Goal: Information Seeking & Learning: Find contact information

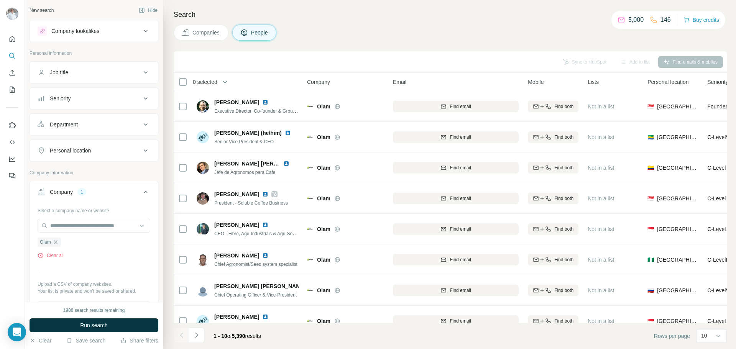
click at [196, 33] on span "Companies" at bounding box center [206, 33] width 28 height 8
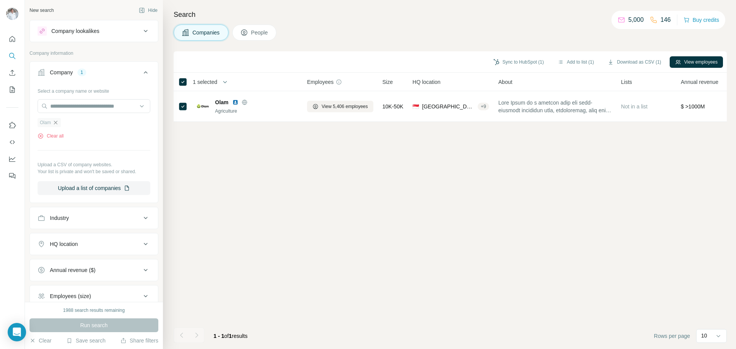
click at [57, 123] on icon "button" at bounding box center [56, 123] width 6 height 6
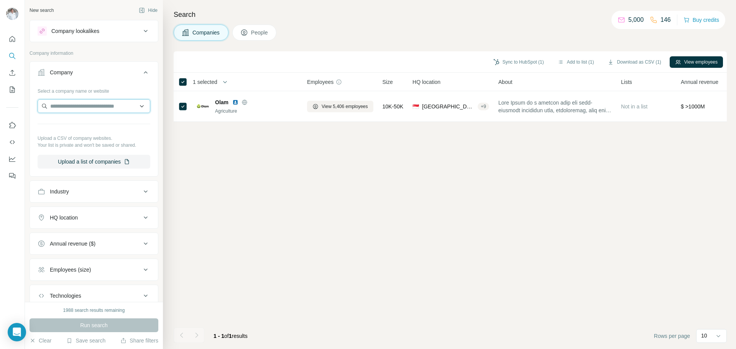
click at [64, 108] on input "text" at bounding box center [94, 106] width 113 height 14
click at [64, 105] on input "text" at bounding box center [94, 106] width 113 height 14
click at [51, 106] on input "text" at bounding box center [94, 106] width 113 height 14
paste input "**********"
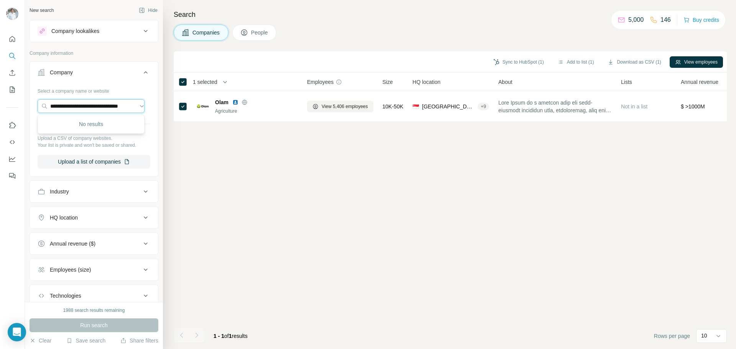
type input "**********"
click at [253, 32] on span "People" at bounding box center [260, 33] width 18 height 8
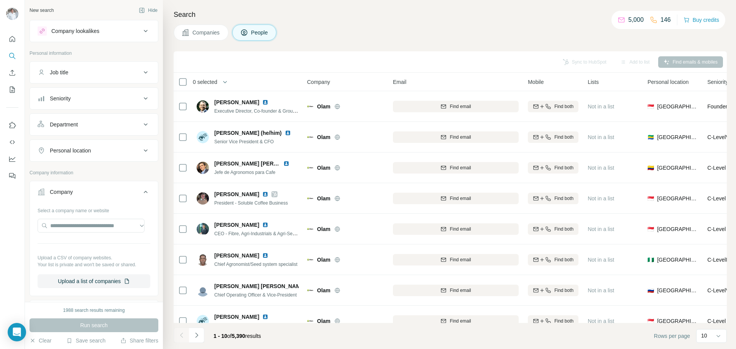
click at [202, 34] on span "Companies" at bounding box center [206, 33] width 28 height 8
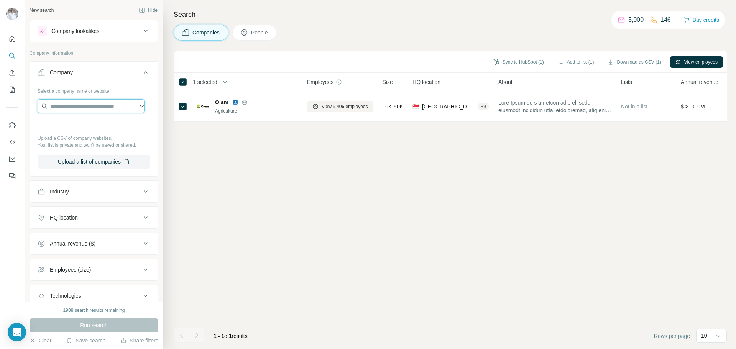
click at [68, 105] on input "text" at bounding box center [91, 106] width 107 height 14
paste input "**********"
type input "**********"
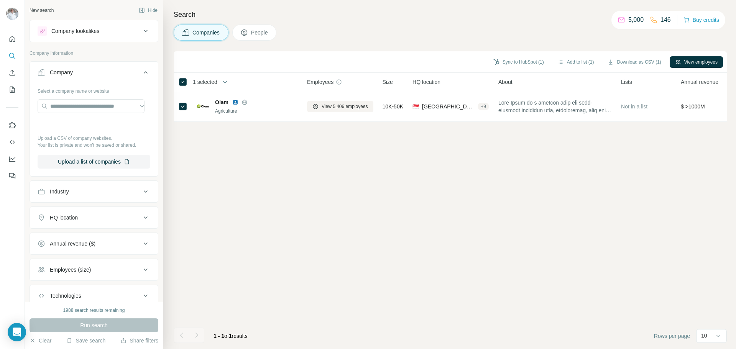
click at [66, 72] on div "Company" at bounding box center [61, 73] width 23 height 8
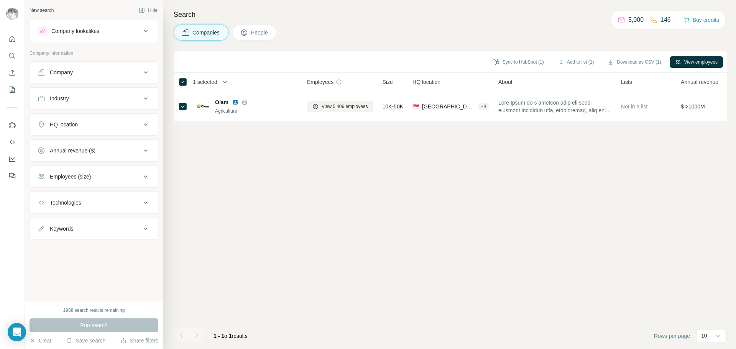
click at [66, 76] on button "Company" at bounding box center [94, 72] width 128 height 18
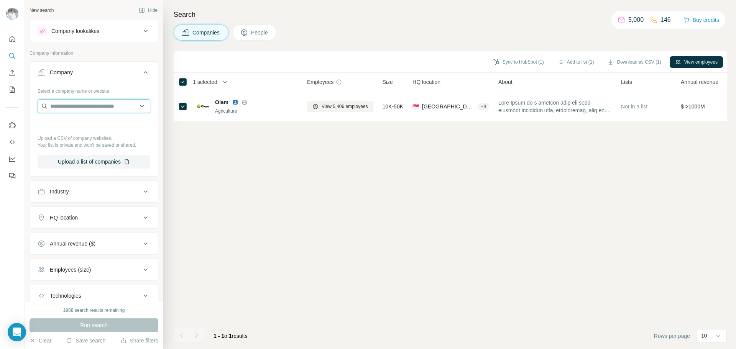
click at [65, 107] on input "text" at bounding box center [94, 106] width 113 height 14
paste input "**********"
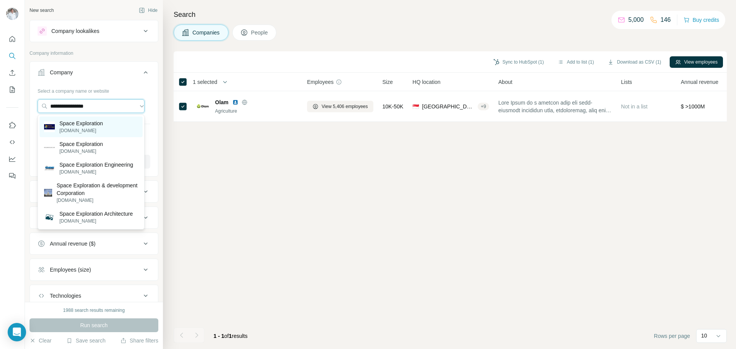
type input "**********"
click at [77, 128] on p "[DOMAIN_NAME]" at bounding box center [81, 130] width 44 height 7
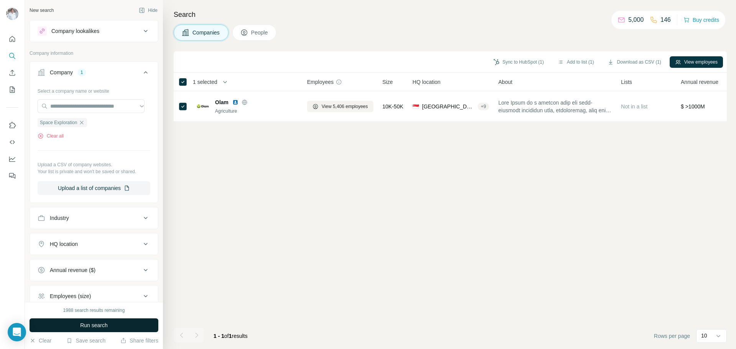
click at [92, 321] on button "Run search" at bounding box center [94, 326] width 129 height 14
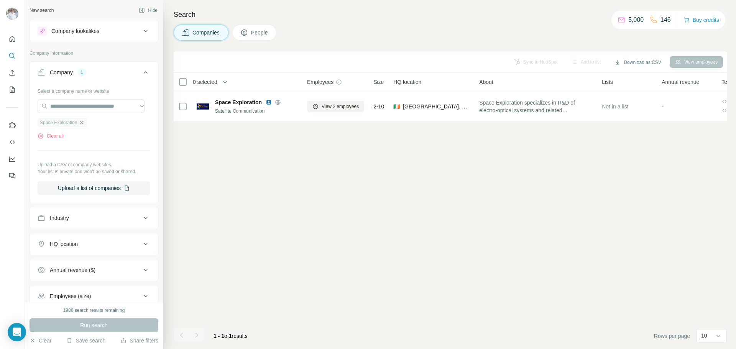
click at [84, 122] on icon "button" at bounding box center [82, 123] width 6 height 6
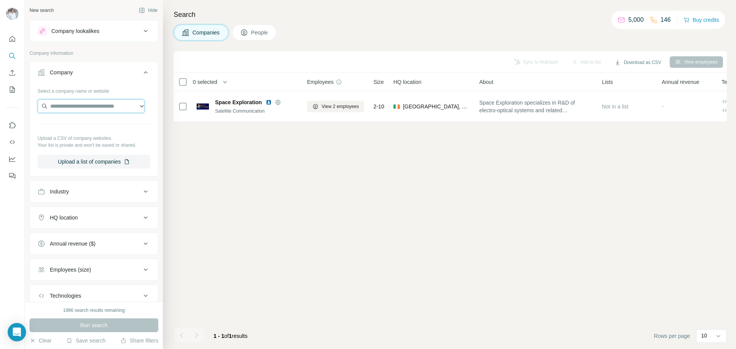
click at [71, 107] on input "text" at bounding box center [91, 106] width 107 height 14
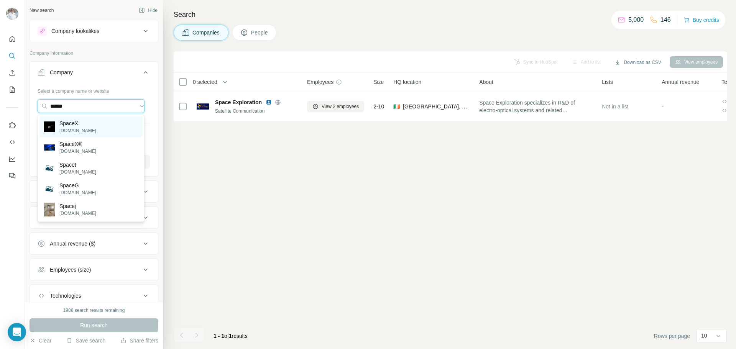
type input "******"
click at [76, 131] on p "[DOMAIN_NAME]" at bounding box center [77, 130] width 37 height 7
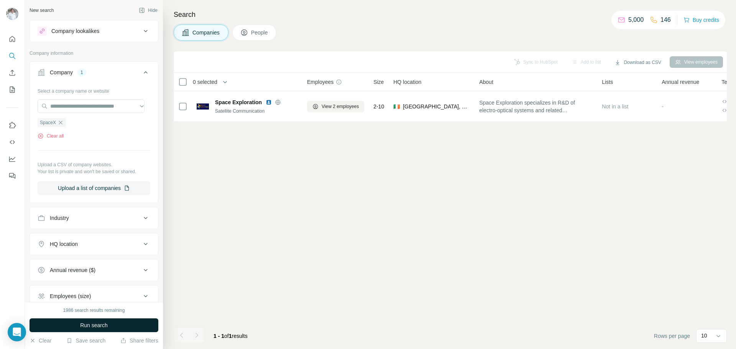
click at [91, 328] on span "Run search" at bounding box center [94, 326] width 28 height 8
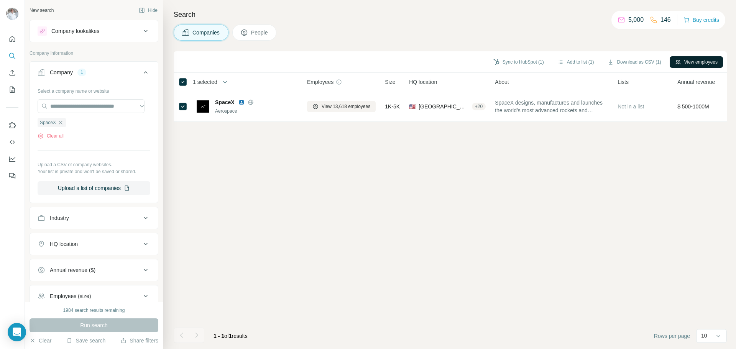
click at [687, 59] on button "View employees" at bounding box center [696, 62] width 53 height 12
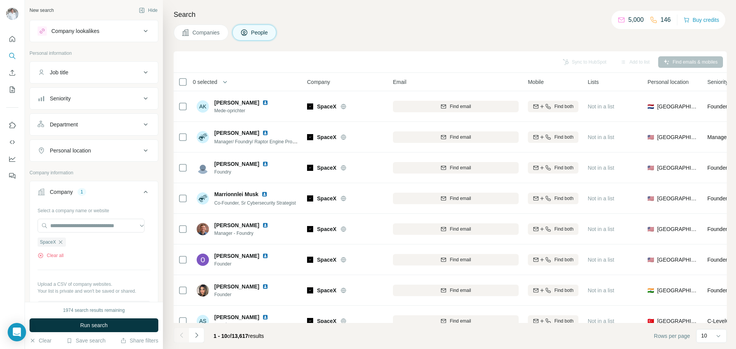
click at [82, 125] on div "Department" at bounding box center [90, 125] width 104 height 8
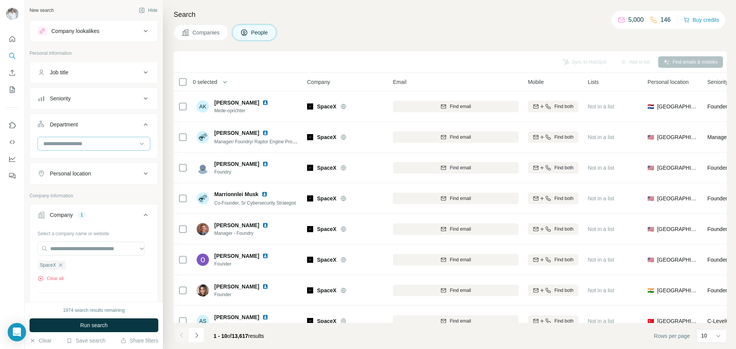
click at [82, 142] on input at bounding box center [90, 144] width 95 height 8
click at [83, 206] on div "Procurement" at bounding box center [91, 204] width 94 height 8
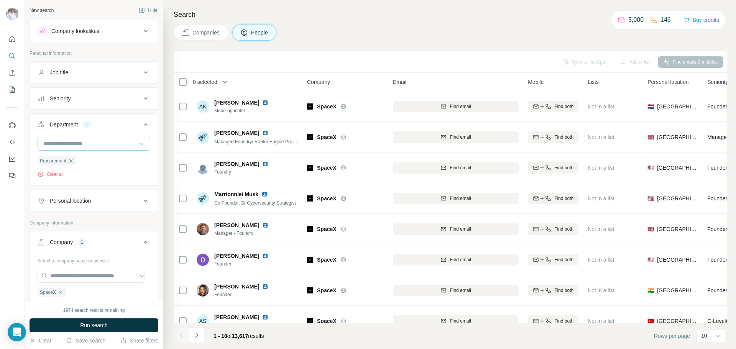
click at [74, 145] on input at bounding box center [90, 144] width 95 height 8
drag, startPoint x: 71, startPoint y: 142, endPoint x: 28, endPoint y: 144, distance: 43.3
click at [28, 144] on div "New search Hide Company lookalikes Personal information Job title Seniority Dep…" at bounding box center [94, 151] width 138 height 302
type input "********"
click at [90, 325] on span "Run search" at bounding box center [94, 326] width 28 height 8
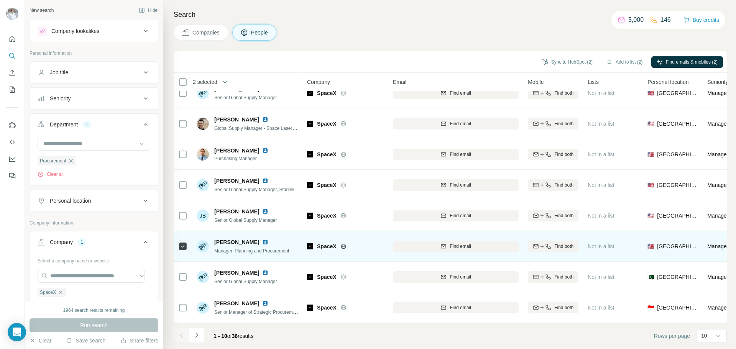
scroll to position [40, 0]
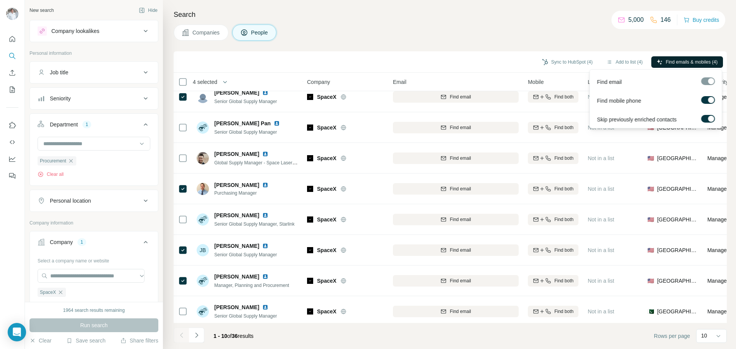
click at [671, 61] on span "Find emails & mobiles (4)" at bounding box center [692, 62] width 52 height 7
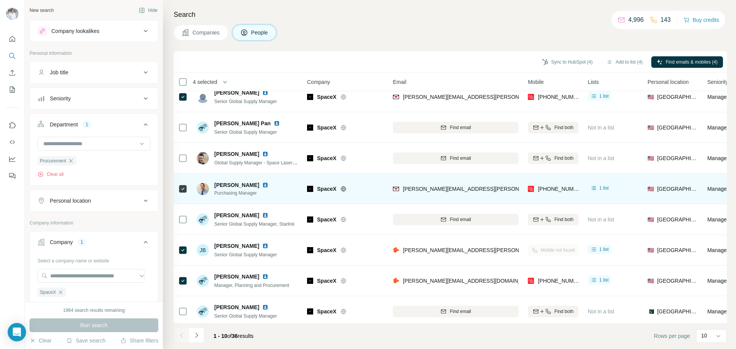
scroll to position [2, 0]
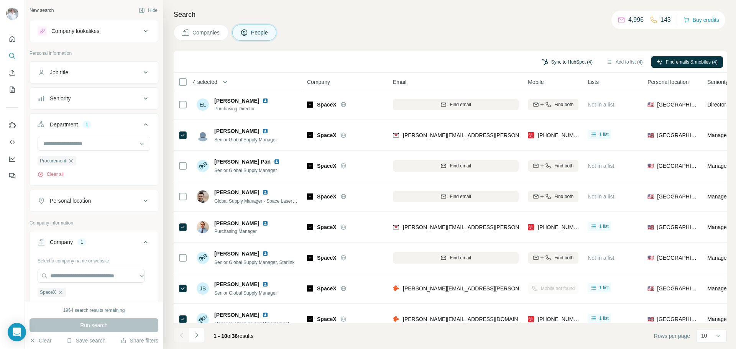
click at [558, 60] on button "Sync to HubSpot (4)" at bounding box center [567, 62] width 61 height 12
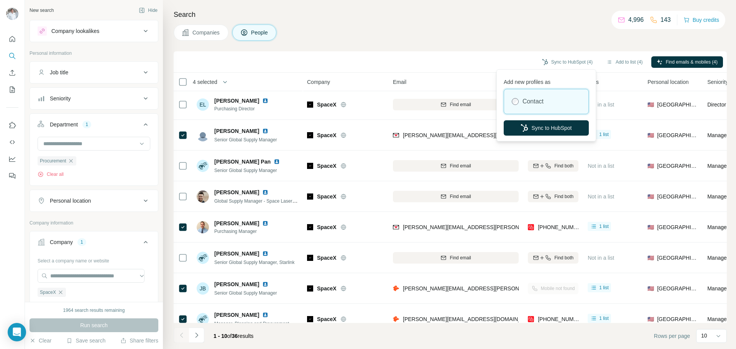
click at [546, 99] on div "Contact" at bounding box center [546, 101] width 84 height 25
click at [536, 132] on button "Sync to HubSpot" at bounding box center [546, 127] width 85 height 15
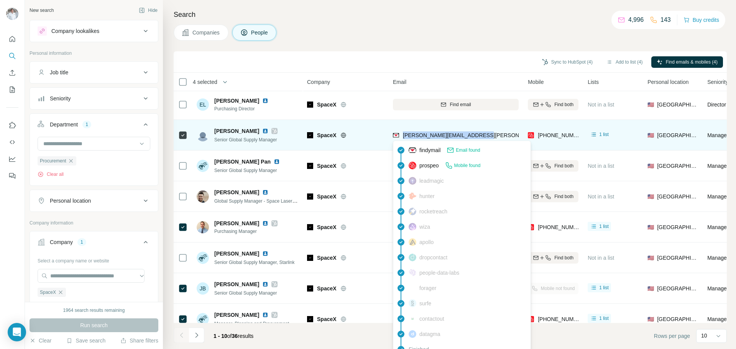
drag, startPoint x: 480, startPoint y: 135, endPoint x: 404, endPoint y: 136, distance: 76.7
click at [404, 136] on div "[PERSON_NAME][EMAIL_ADDRESS][PERSON_NAME][DOMAIN_NAME]" at bounding box center [456, 135] width 126 height 21
copy span "[PERSON_NAME][EMAIL_ADDRESS][PERSON_NAME][DOMAIN_NAME]"
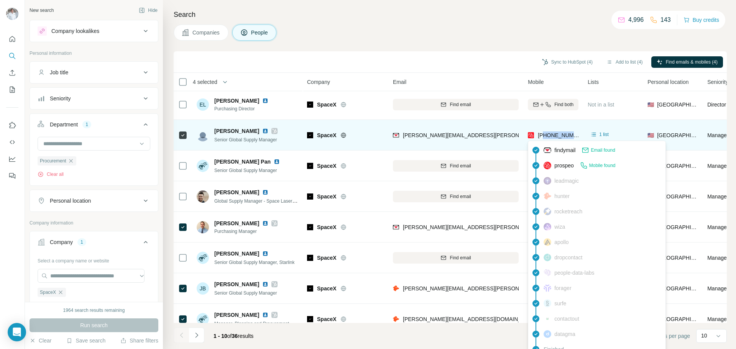
drag, startPoint x: 577, startPoint y: 136, endPoint x: 544, endPoint y: 138, distance: 33.4
click at [544, 138] on div "[PHONE_NUMBER]" at bounding box center [553, 135] width 51 height 21
copy span "5134173406"
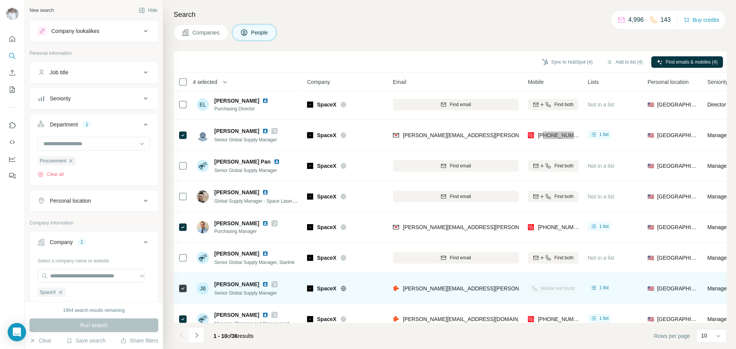
scroll to position [40, 0]
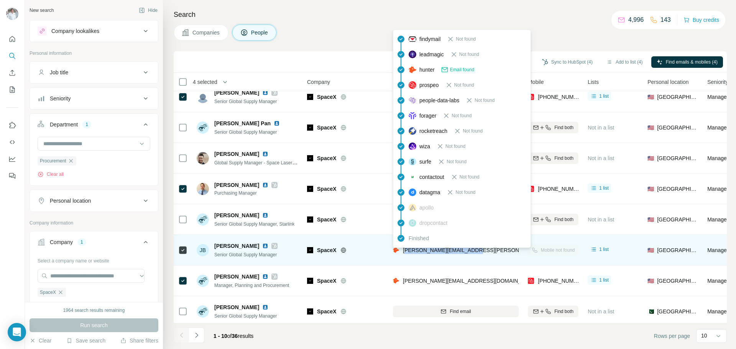
drag, startPoint x: 478, startPoint y: 250, endPoint x: 404, endPoint y: 251, distance: 74.4
click at [404, 251] on div "[PERSON_NAME][EMAIL_ADDRESS][PERSON_NAME][DOMAIN_NAME]" at bounding box center [456, 250] width 126 height 21
drag, startPoint x: 404, startPoint y: 251, endPoint x: 387, endPoint y: 260, distance: 18.7
click at [387, 260] on td "SpaceX" at bounding box center [345, 250] width 86 height 31
drag, startPoint x: 402, startPoint y: 251, endPoint x: 474, endPoint y: 251, distance: 72.1
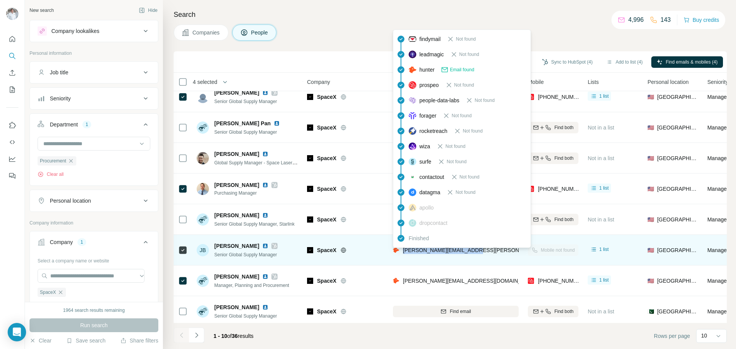
click at [474, 251] on div "[PERSON_NAME][EMAIL_ADDRESS][PERSON_NAME][DOMAIN_NAME]" at bounding box center [484, 250] width 183 height 8
copy span "[PERSON_NAME][EMAIL_ADDRESS][PERSON_NAME][DOMAIN_NAME]"
click at [252, 254] on span "Senior Global Supply Manager" at bounding box center [245, 254] width 62 height 5
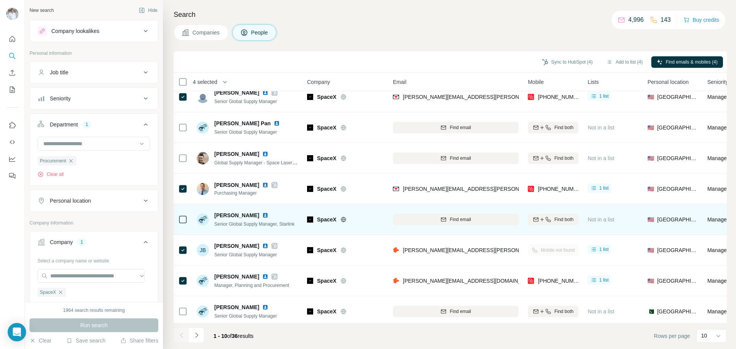
scroll to position [79, 0]
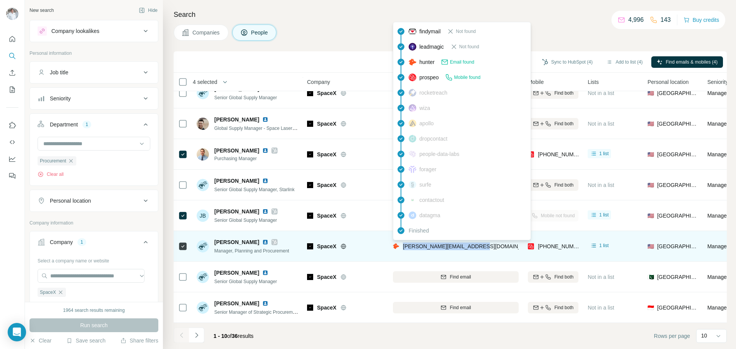
drag, startPoint x: 481, startPoint y: 243, endPoint x: 403, endPoint y: 244, distance: 77.8
click at [403, 244] on div "[PERSON_NAME][EMAIL_ADDRESS][DOMAIN_NAME]" at bounding box center [456, 246] width 126 height 21
copy span "[PERSON_NAME][EMAIL_ADDRESS][DOMAIN_NAME]"
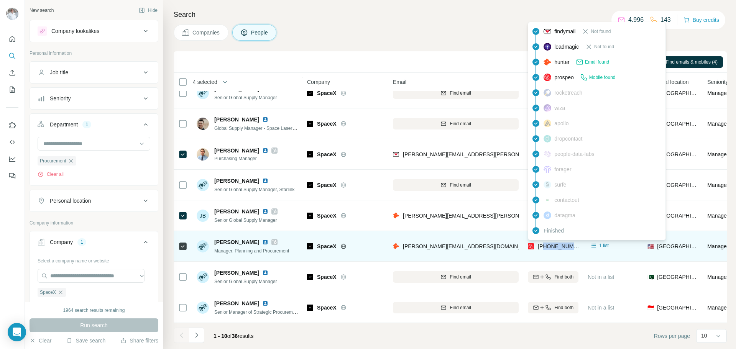
drag, startPoint x: 578, startPoint y: 243, endPoint x: 545, endPoint y: 242, distance: 33.0
click at [545, 242] on div "[PHONE_NUMBER]" at bounding box center [553, 246] width 51 height 21
copy span "4844677536"
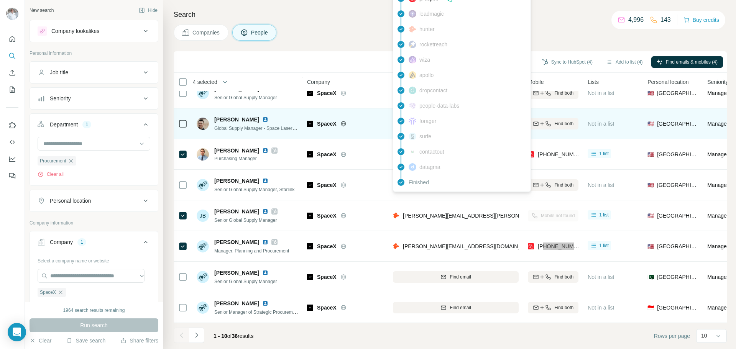
scroll to position [2, 0]
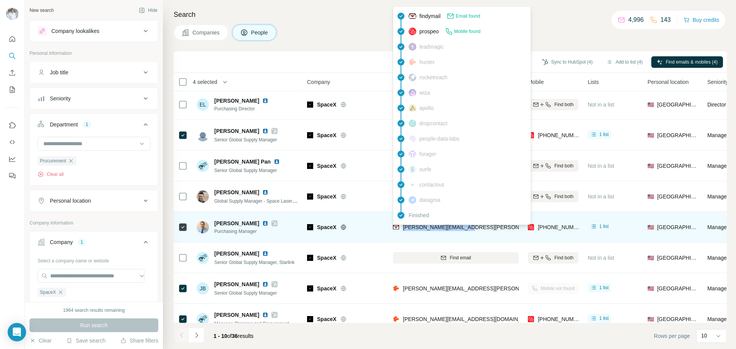
drag, startPoint x: 475, startPoint y: 228, endPoint x: 403, endPoint y: 229, distance: 71.7
click at [403, 229] on div "[PERSON_NAME][EMAIL_ADDRESS][PERSON_NAME][DOMAIN_NAME]" at bounding box center [456, 227] width 126 height 21
copy span "[PERSON_NAME][EMAIL_ADDRESS][PERSON_NAME][DOMAIN_NAME]"
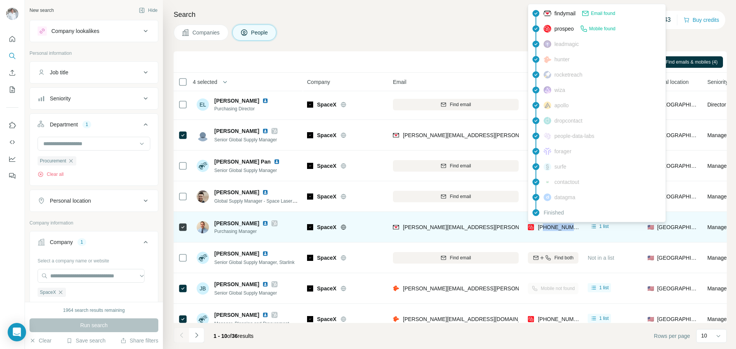
drag, startPoint x: 576, startPoint y: 228, endPoint x: 544, endPoint y: 228, distance: 32.2
click at [544, 228] on div "[PHONE_NUMBER]" at bounding box center [553, 227] width 51 height 21
copy span "2248000199"
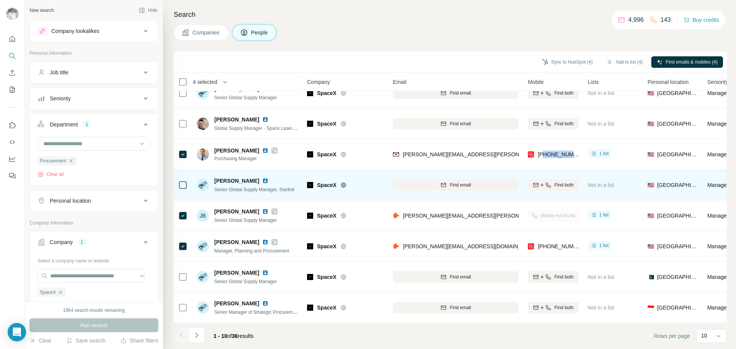
scroll to position [79, 0]
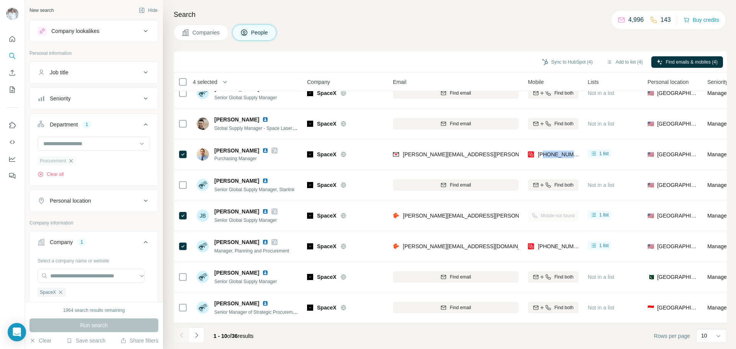
click at [72, 159] on icon "button" at bounding box center [71, 161] width 6 height 6
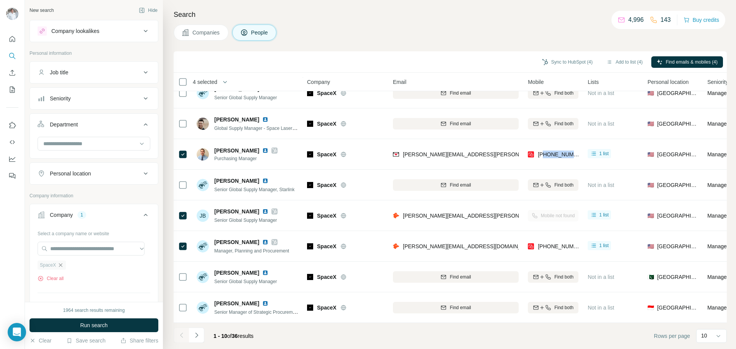
click at [61, 265] on icon "button" at bounding box center [61, 265] width 6 height 6
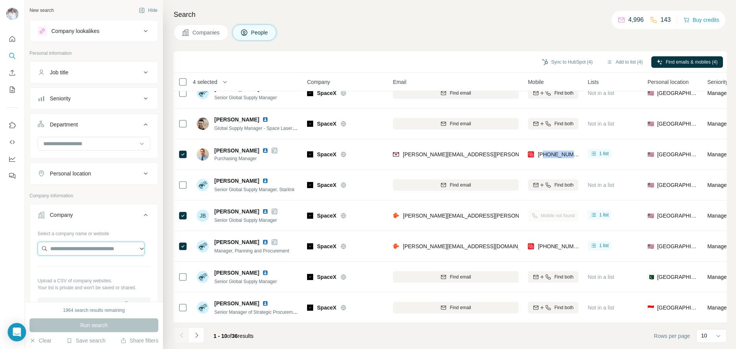
click at [65, 254] on input "text" at bounding box center [91, 249] width 107 height 14
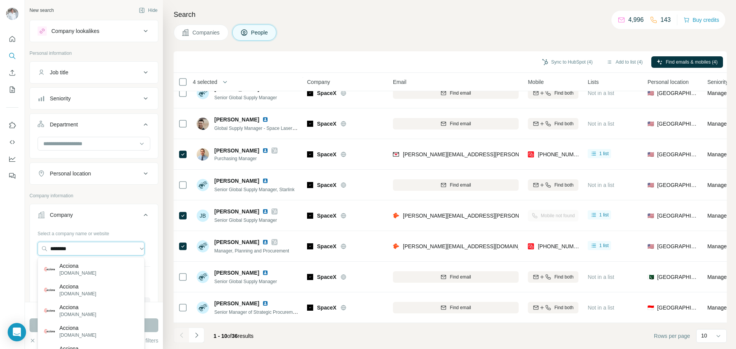
type input "*******"
click at [85, 269] on p "Acciona" at bounding box center [77, 266] width 37 height 8
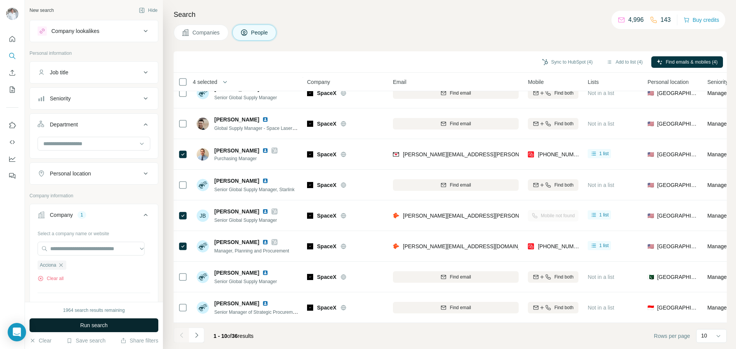
click at [89, 326] on span "Run search" at bounding box center [94, 326] width 28 height 8
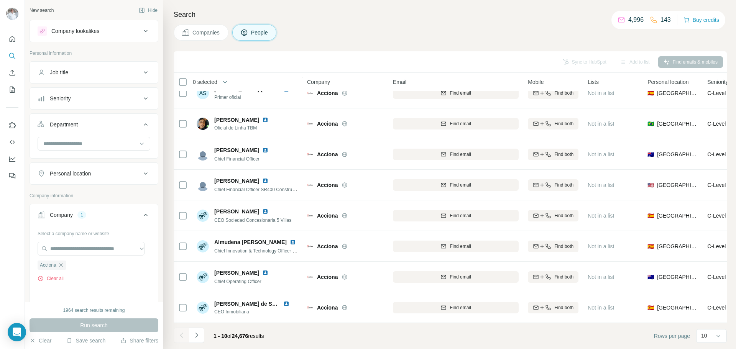
click at [202, 35] on span "Companies" at bounding box center [206, 33] width 28 height 8
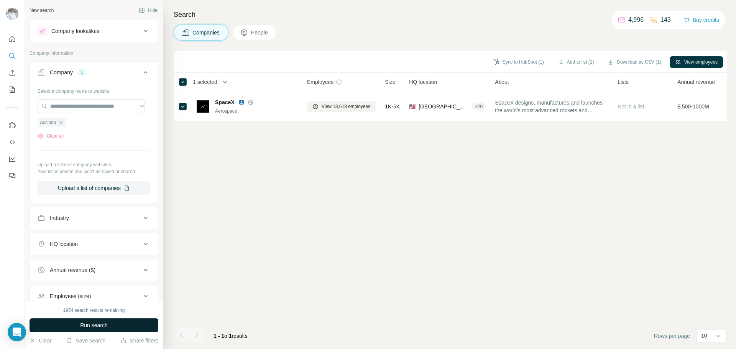
click at [92, 329] on button "Run search" at bounding box center [94, 326] width 129 height 14
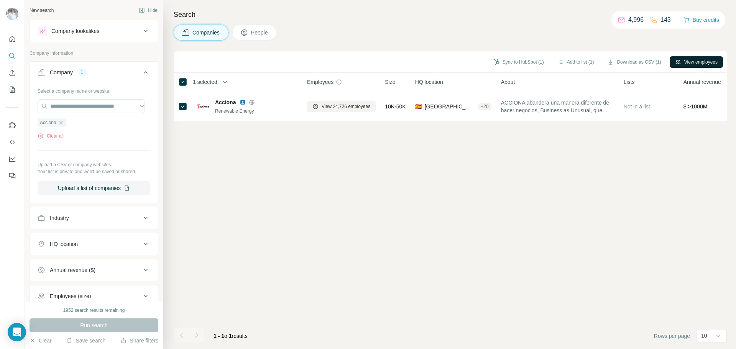
click at [691, 60] on button "View employees" at bounding box center [696, 62] width 53 height 12
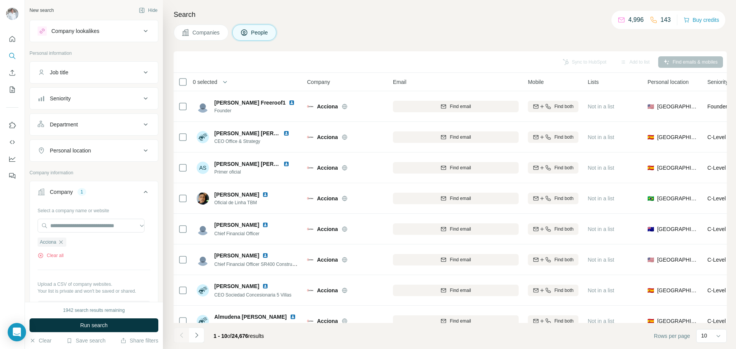
click at [94, 148] on div "Personal location" at bounding box center [90, 151] width 104 height 8
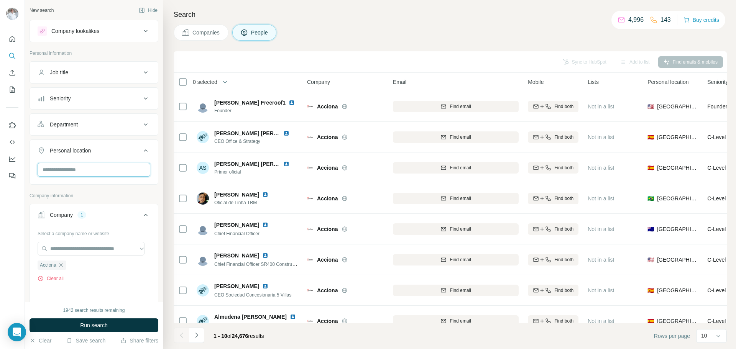
click at [90, 167] on input "text" at bounding box center [94, 170] width 113 height 14
type input "******"
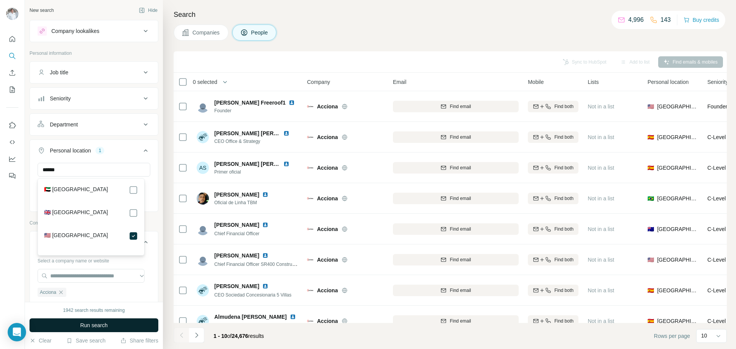
click at [103, 326] on span "Run search" at bounding box center [94, 326] width 28 height 8
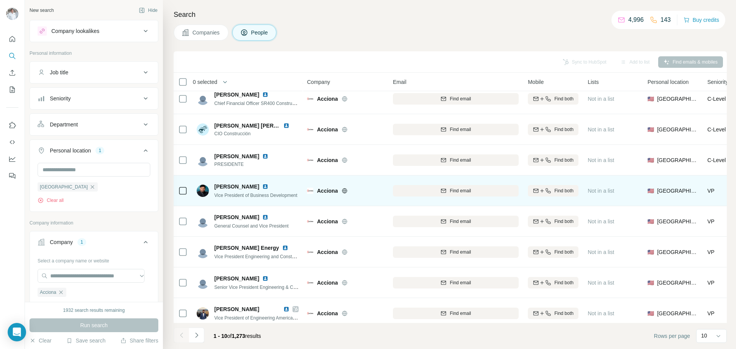
scroll to position [77, 0]
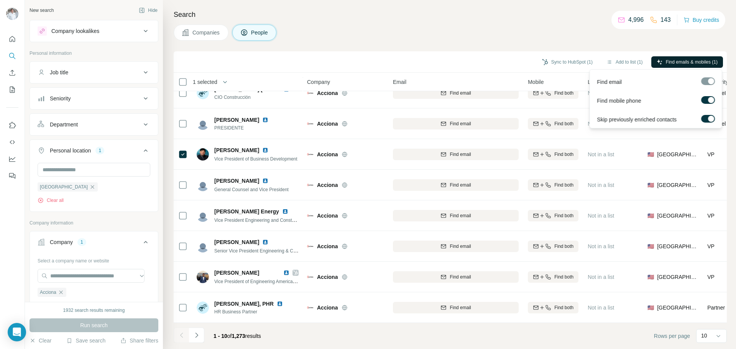
click at [678, 63] on span "Find emails & mobiles (1)" at bounding box center [692, 62] width 52 height 7
click at [677, 63] on span "Find emails & mobiles (1)" at bounding box center [692, 62] width 52 height 7
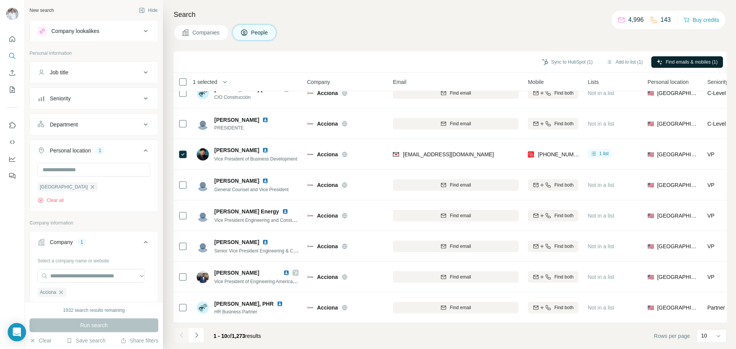
click at [89, 186] on icon "button" at bounding box center [92, 187] width 6 height 6
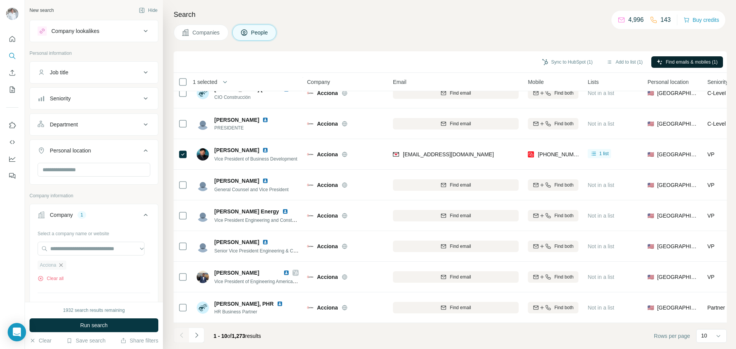
click at [62, 267] on icon "button" at bounding box center [61, 265] width 6 height 6
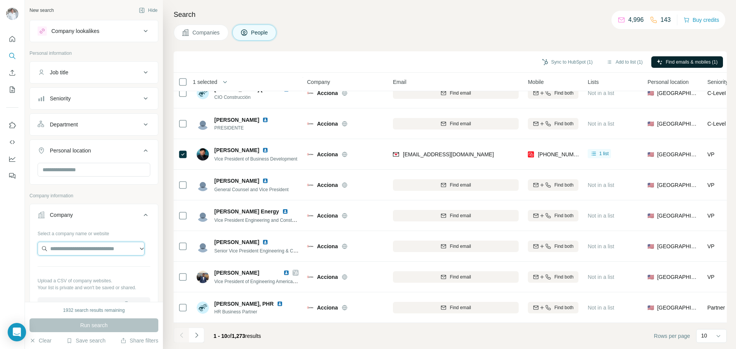
click at [70, 250] on input "text" at bounding box center [91, 249] width 107 height 14
paste input "**********"
type input "**********"
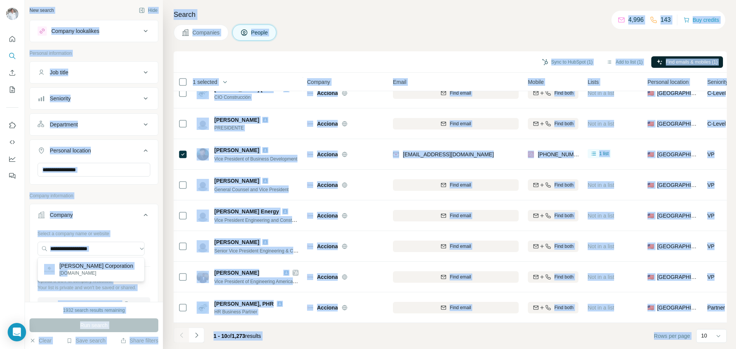
drag, startPoint x: 66, startPoint y: 271, endPoint x: 47, endPoint y: 242, distance: 35.1
click at [24, 242] on body "**********" at bounding box center [368, 174] width 736 height 349
click at [147, 229] on div "Select a company name or website Upload a CSV of company websites. Your list is…" at bounding box center [94, 272] width 128 height 90
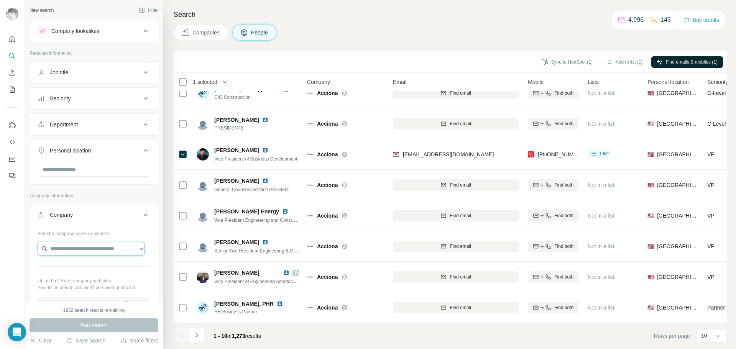
click at [87, 251] on input "text" at bounding box center [91, 249] width 107 height 14
paste input "**********"
drag, startPoint x: 71, startPoint y: 248, endPoint x: 126, endPoint y: 252, distance: 55.0
click at [128, 249] on input "**********" at bounding box center [91, 249] width 107 height 14
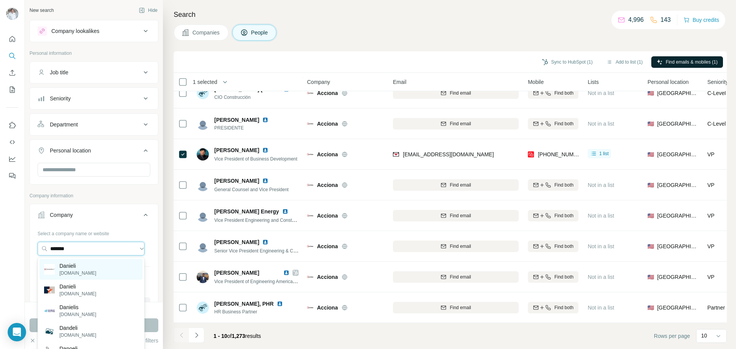
type input "*******"
click at [85, 269] on p "Danieli" at bounding box center [77, 266] width 37 height 8
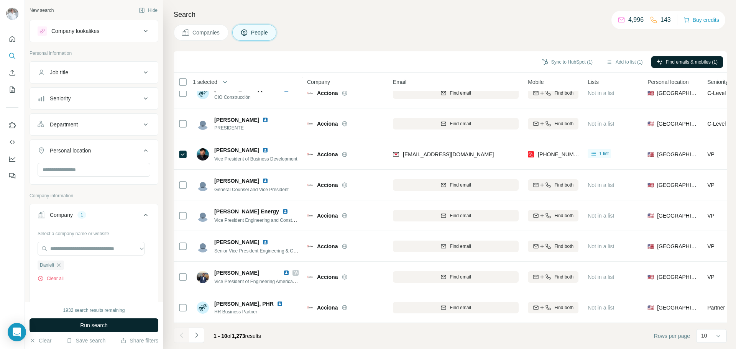
click at [99, 326] on span "Run search" at bounding box center [94, 326] width 28 height 8
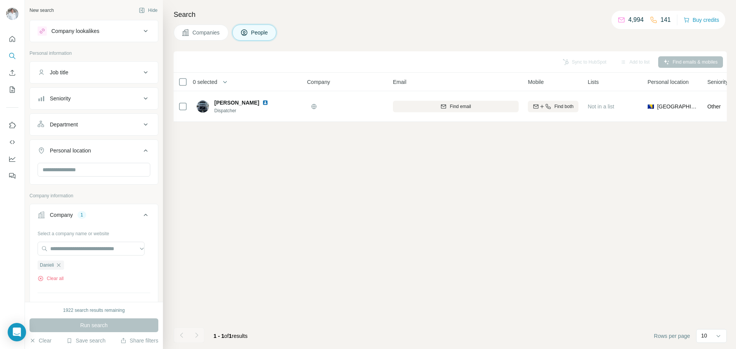
click at [205, 28] on button "Companies" at bounding box center [201, 33] width 55 height 16
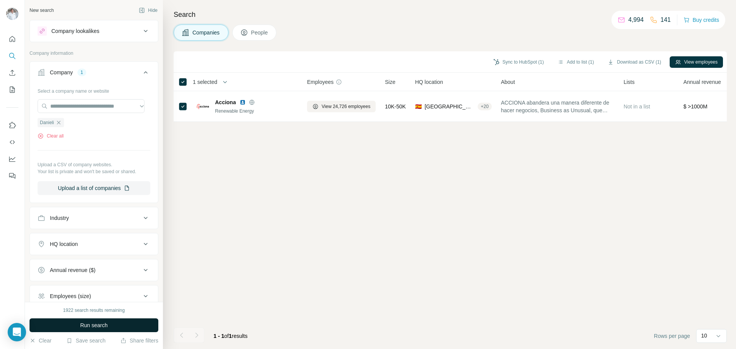
click at [99, 326] on span "Run search" at bounding box center [94, 326] width 28 height 8
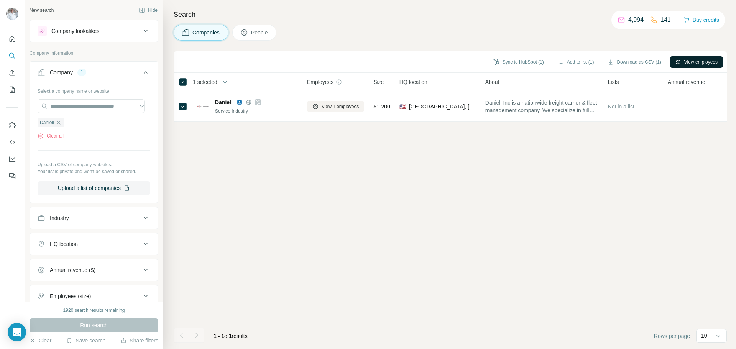
click at [680, 67] on button "View employees" at bounding box center [696, 62] width 53 height 12
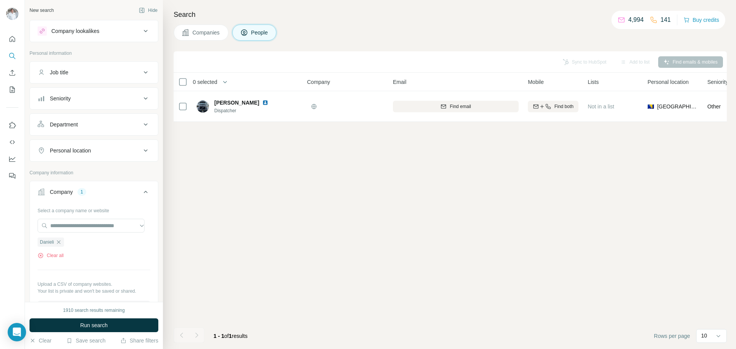
click at [210, 27] on button "Companies" at bounding box center [201, 33] width 55 height 16
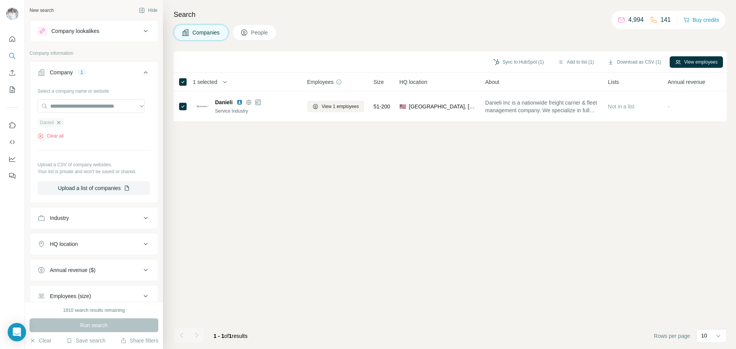
click at [61, 123] on icon "button" at bounding box center [59, 123] width 6 height 6
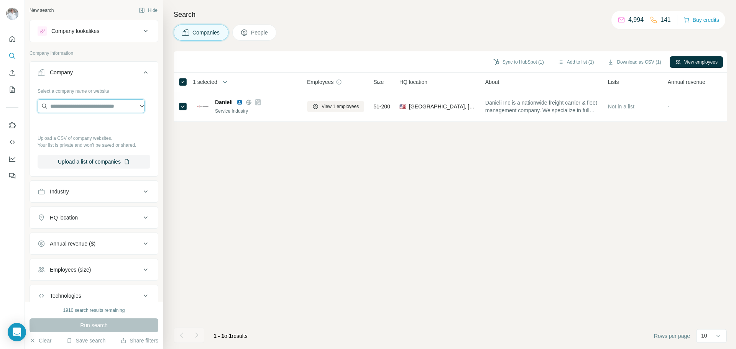
click at [62, 112] on input "text" at bounding box center [91, 106] width 107 height 14
